Goal: Transaction & Acquisition: Book appointment/travel/reservation

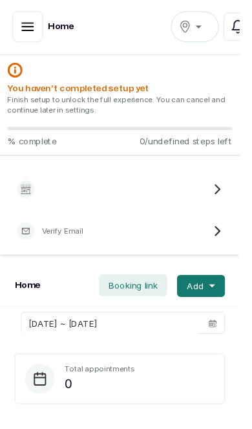
scroll to position [1, 0]
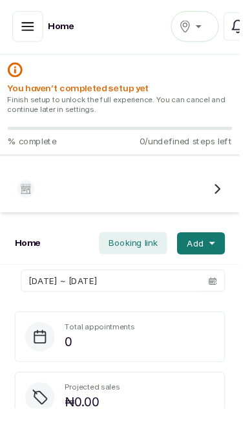
click at [28, 24] on icon "button" at bounding box center [29, 28] width 12 height 8
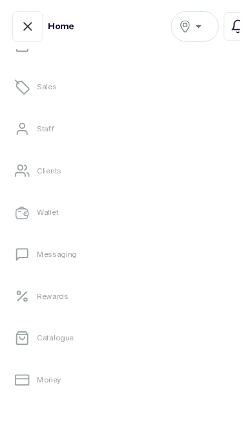
scroll to position [101, 0]
click at [127, 362] on link "Catalogue" at bounding box center [126, 354] width 232 height 36
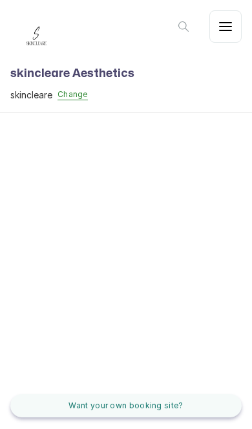
scroll to position [630, 0]
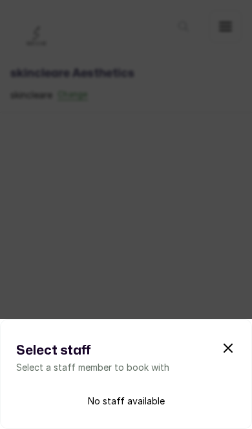
click at [225, 349] on icon "submit" at bounding box center [229, 348] width 16 height 16
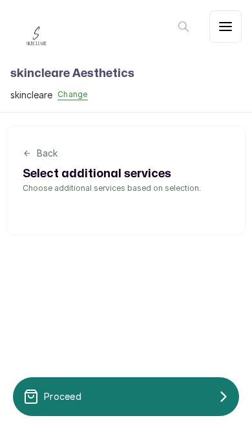
scroll to position [0, 0]
click at [143, 398] on div "Proceed" at bounding box center [126, 397] width 226 height 26
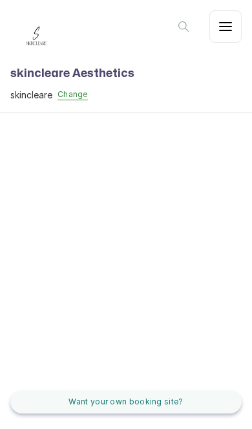
scroll to position [575, 0]
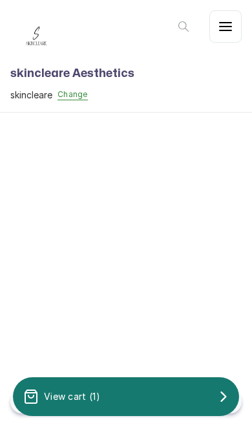
click at [179, 400] on div "View cart ( 1 )" at bounding box center [126, 397] width 226 height 26
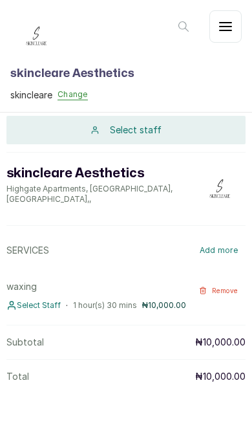
scroll to position [61, 0]
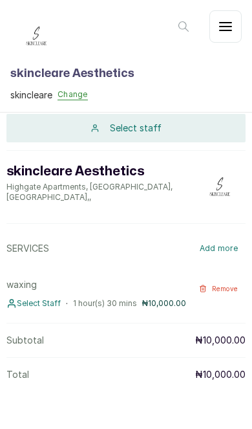
click at [46, 301] on span "Select Staff" at bounding box center [39, 303] width 44 height 10
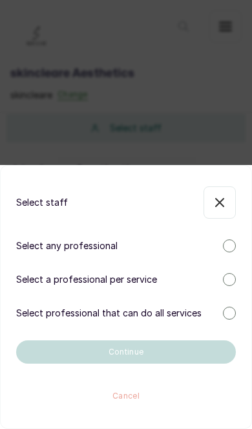
click at [224, 138] on div "Select staff Select any professional Select a professional per service Select p…" at bounding box center [126, 214] width 252 height 429
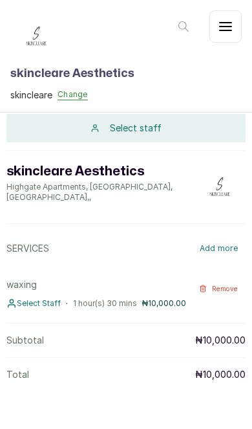
click at [28, 305] on span "Select Staff" at bounding box center [39, 303] width 44 height 10
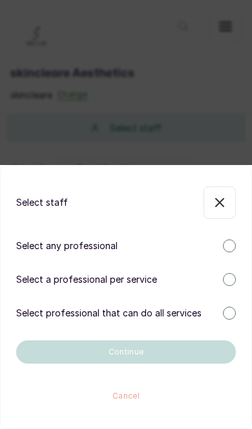
click at [232, 283] on div at bounding box center [229, 279] width 13 height 13
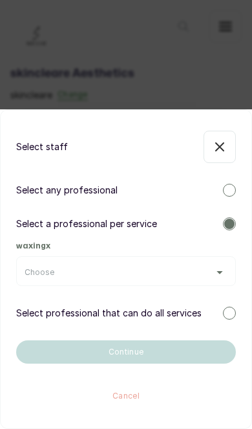
click at [205, 276] on div "Choose" at bounding box center [126, 272] width 203 height 10
click at [219, 145] on icon "button" at bounding box center [220, 147] width 8 height 8
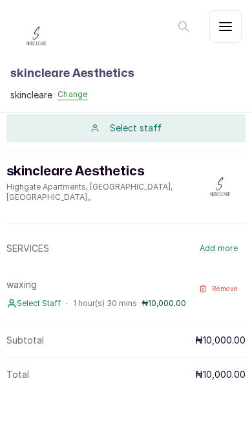
click at [224, 291] on span "Remove" at bounding box center [225, 289] width 27 height 8
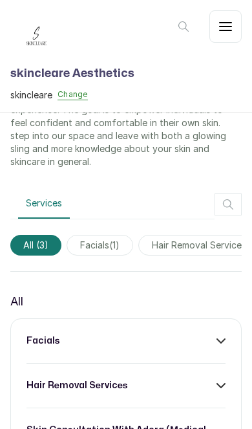
scroll to position [521, 0]
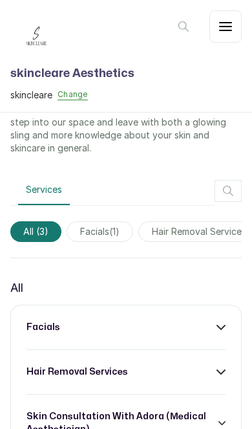
click at [223, 305] on div "facials hair removal services skin consultation with adora (medical aestheticia…" at bounding box center [126, 378] width 232 height 147
click at [218, 323] on icon at bounding box center [221, 327] width 9 height 9
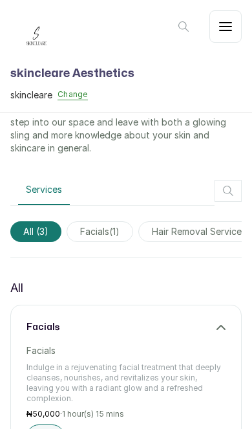
click at [50, 424] on button "Add" at bounding box center [46, 436] width 38 height 25
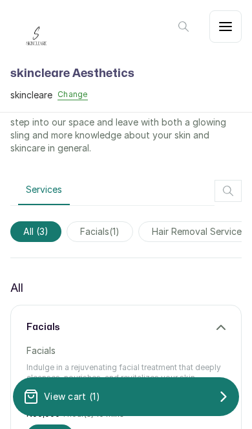
click at [169, 393] on div "View cart ( 1 )" at bounding box center [126, 397] width 226 height 26
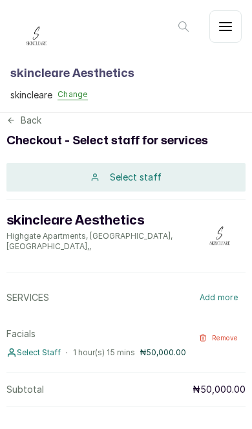
scroll to position [0, 0]
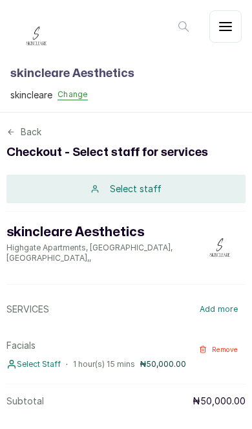
click at [32, 359] on span "Select Staff" at bounding box center [39, 364] width 44 height 10
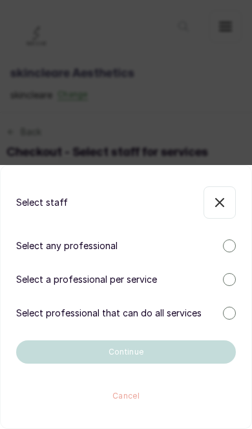
click at [224, 250] on div at bounding box center [229, 245] width 13 height 13
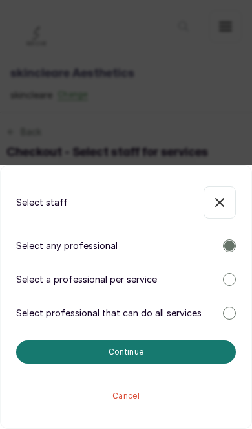
click at [229, 246] on div at bounding box center [229, 246] width 10 height 10
click at [224, 281] on div at bounding box center [229, 279] width 13 height 13
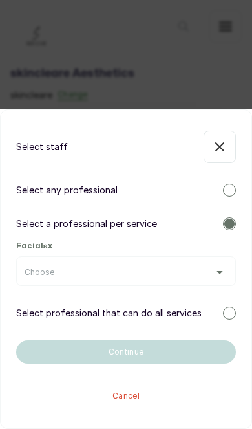
click at [208, 277] on div "Choose" at bounding box center [126, 272] width 203 height 10
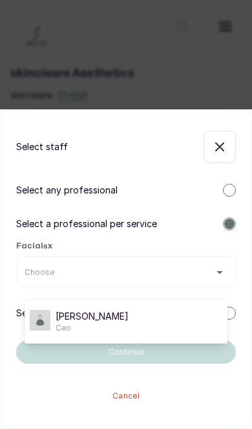
click at [133, 333] on li "ADORA AMAEFULA Ceo" at bounding box center [126, 322] width 203 height 34
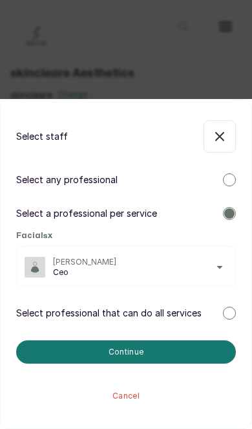
click at [222, 313] on div "Select professional that can do all services" at bounding box center [126, 313] width 220 height 13
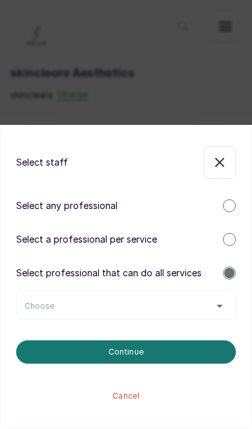
click at [205, 309] on div "Choose" at bounding box center [126, 306] width 203 height 10
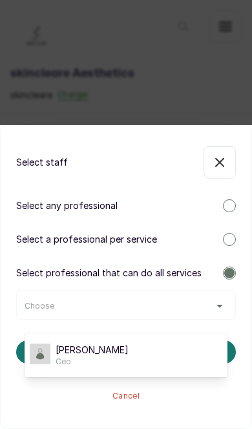
click at [153, 358] on div "ADORA AMAEFULA Ceo" at bounding box center [126, 355] width 193 height 23
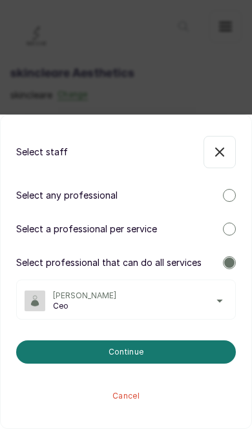
click at [158, 352] on button "Continue" at bounding box center [126, 351] width 220 height 23
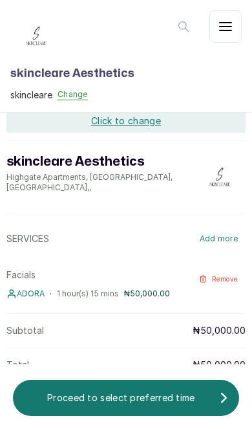
scroll to position [103, 0]
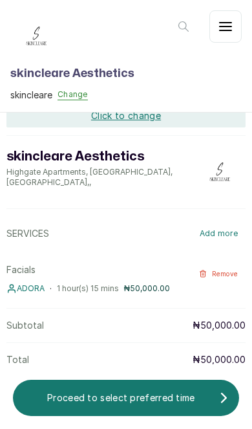
click at [171, 397] on p "Proceed to select preferred time" at bounding box center [121, 397] width 196 height 13
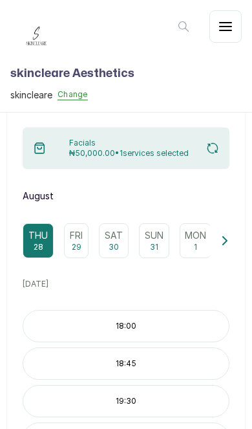
scroll to position [105, 0]
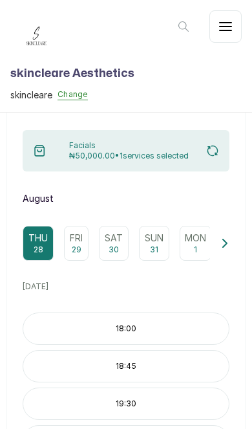
click at [76, 245] on p "29" at bounding box center [77, 250] width 10 height 10
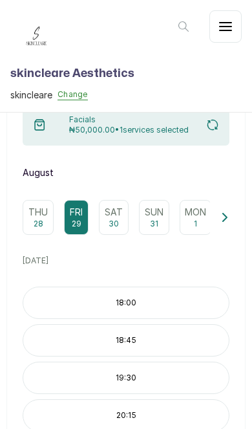
scroll to position [131, 0]
click at [158, 200] on div "Sun 31" at bounding box center [154, 217] width 30 height 35
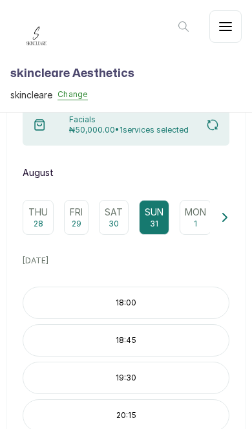
click at [124, 200] on div "Sat 30" at bounding box center [114, 217] width 30 height 35
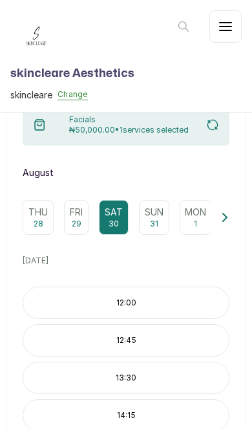
scroll to position [0, 0]
